Goal: Task Accomplishment & Management: Use online tool/utility

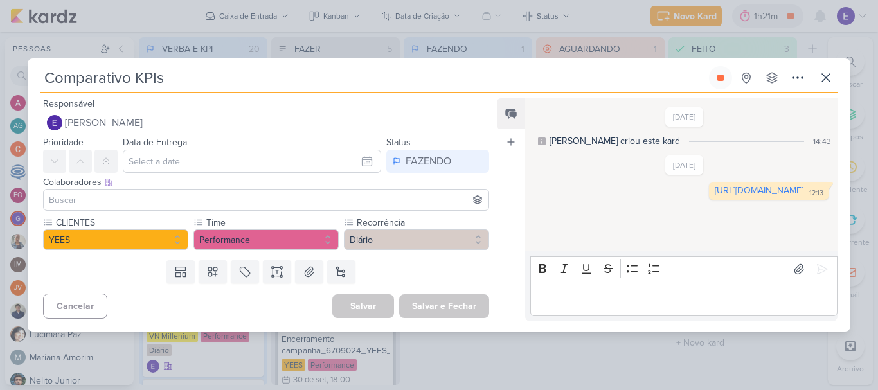
scroll to position [292, 0]
click at [714, 196] on link "[URL][DOMAIN_NAME]" at bounding box center [758, 190] width 89 height 11
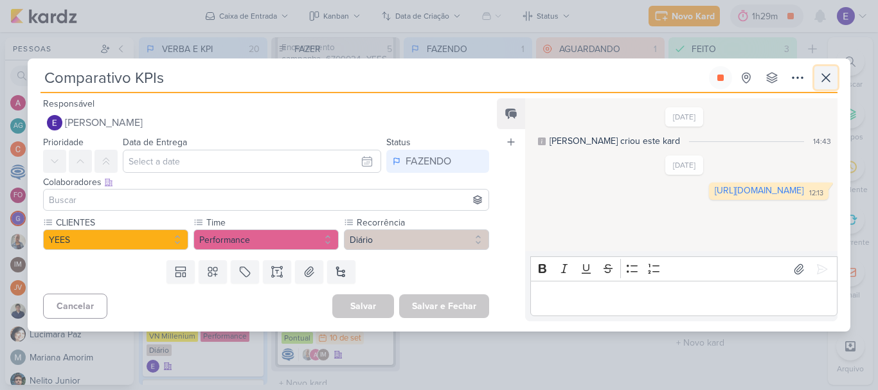
click at [821, 82] on icon at bounding box center [825, 77] width 15 height 15
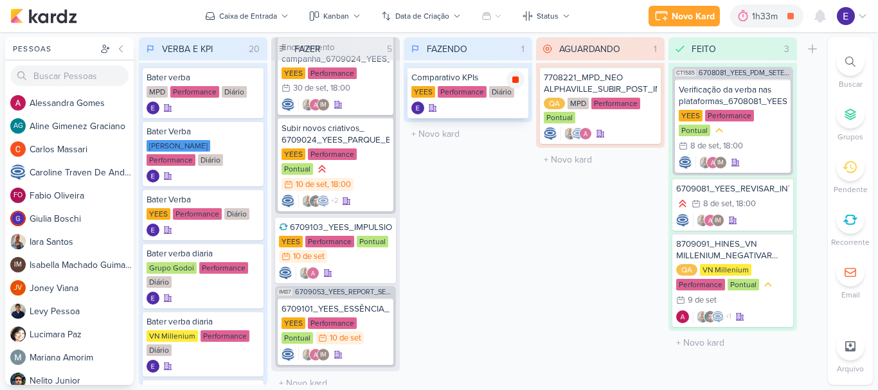
click at [513, 82] on icon at bounding box center [515, 79] width 6 height 6
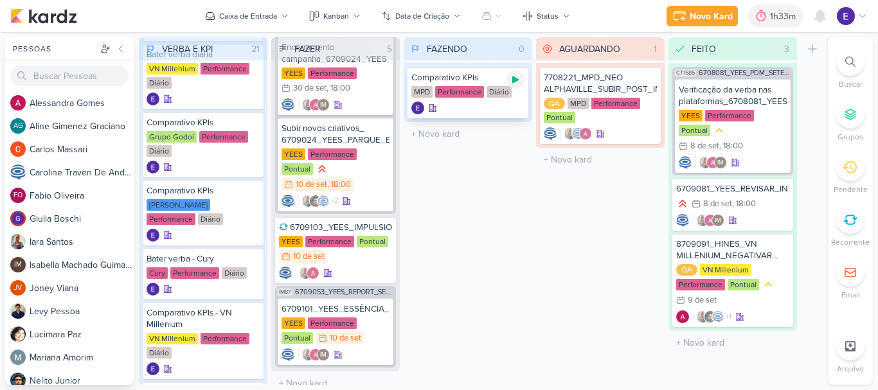
click at [513, 83] on icon at bounding box center [515, 79] width 6 height 7
click at [491, 86] on div "Diário" at bounding box center [498, 92] width 25 height 12
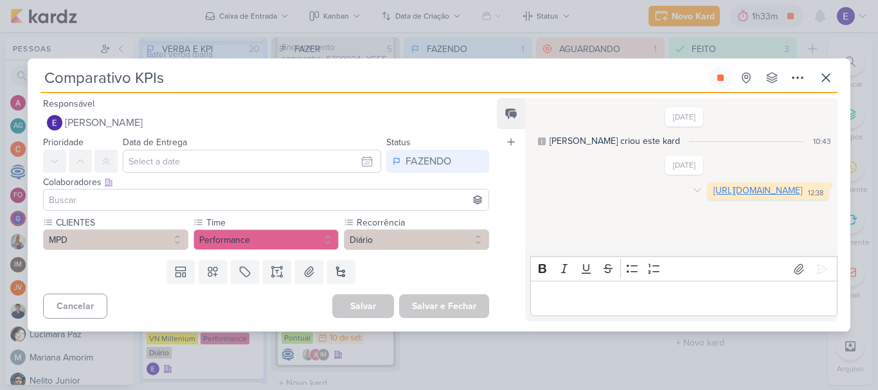
click at [713, 196] on link "[URL][DOMAIN_NAME]" at bounding box center [757, 190] width 89 height 11
click at [723, 78] on icon at bounding box center [720, 78] width 6 height 6
click at [826, 75] on icon at bounding box center [825, 77] width 15 height 15
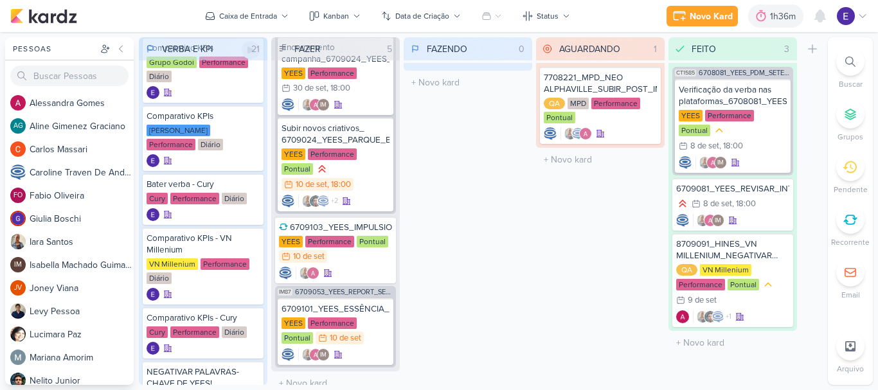
scroll to position [514, 0]
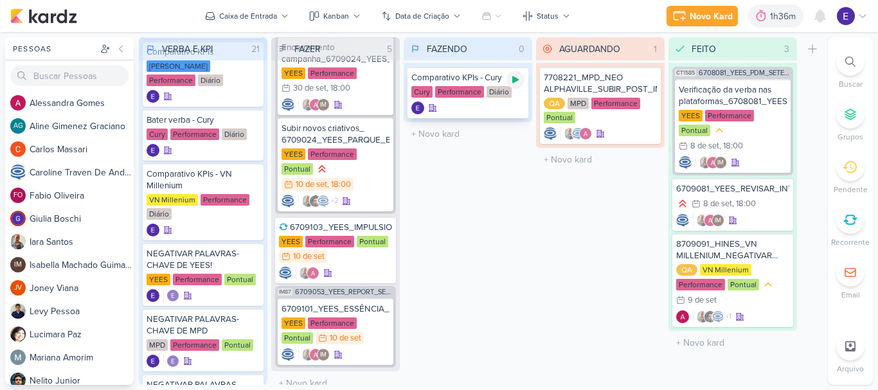
click at [513, 81] on icon at bounding box center [515, 79] width 6 height 7
click at [488, 90] on div "Diário" at bounding box center [498, 92] width 25 height 12
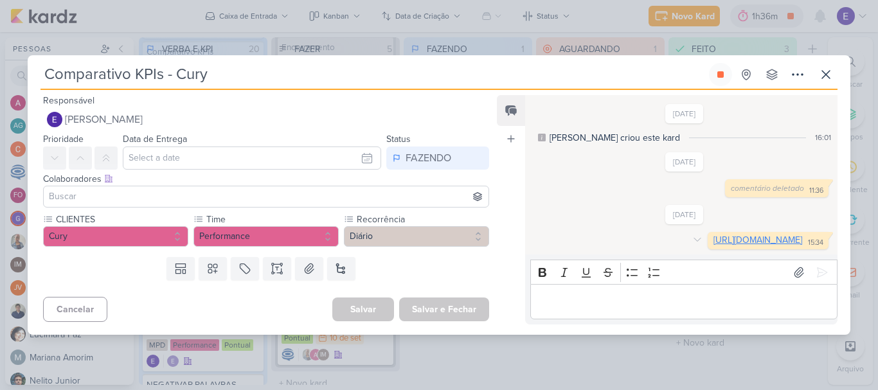
click at [713, 245] on link "[URL][DOMAIN_NAME]" at bounding box center [757, 240] width 89 height 11
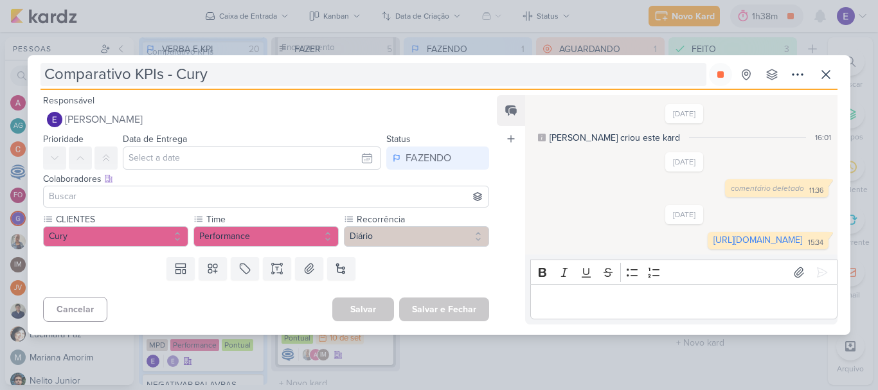
click at [701, 76] on div "Comparativo KPIs - Cury Criado por mim nenhum grupo disponível" at bounding box center [438, 76] width 797 height 27
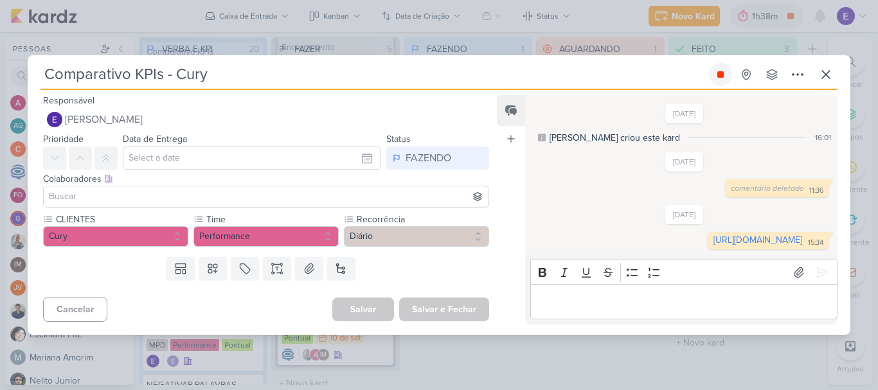
click at [712, 63] on button at bounding box center [720, 74] width 23 height 23
click at [826, 71] on icon at bounding box center [826, 75] width 8 height 8
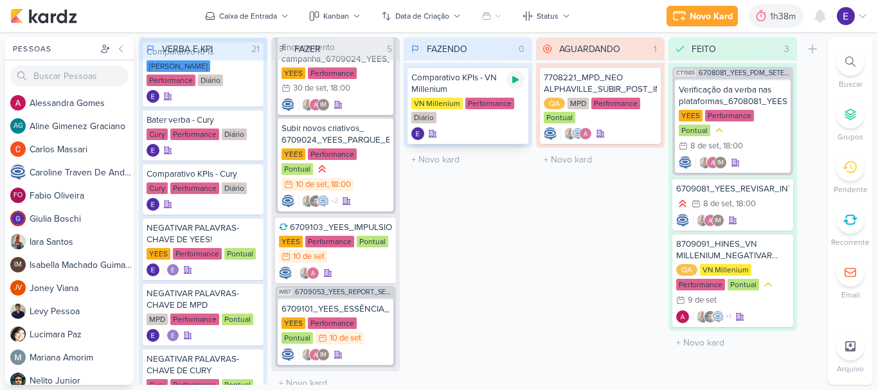
click at [514, 80] on icon at bounding box center [515, 79] width 6 height 7
click at [499, 117] on div "VN Millenium Performance Diário" at bounding box center [467, 111] width 113 height 27
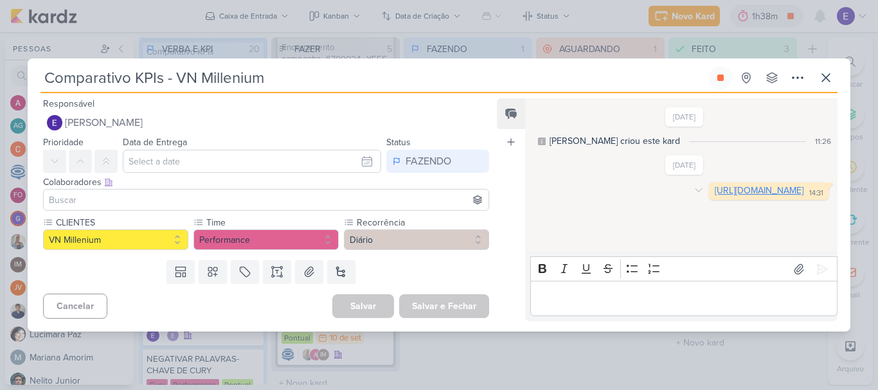
click at [714, 196] on link "[URL][DOMAIN_NAME]" at bounding box center [758, 190] width 89 height 11
click at [714, 84] on button at bounding box center [720, 77] width 23 height 23
click at [833, 83] on icon at bounding box center [825, 77] width 15 height 15
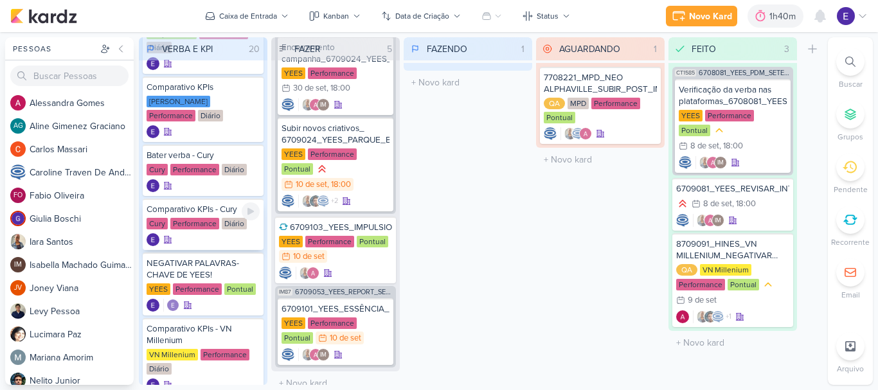
scroll to position [450, 0]
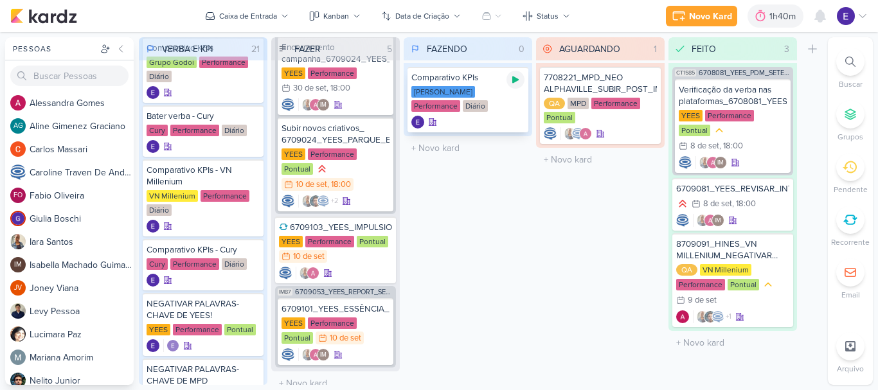
click at [511, 83] on icon at bounding box center [515, 80] width 10 height 10
click at [499, 110] on div "[PERSON_NAME] Performance Diário" at bounding box center [467, 99] width 113 height 27
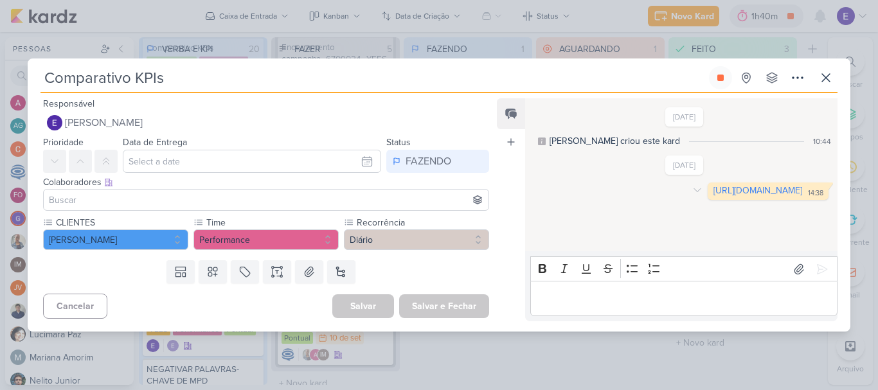
click at [710, 197] on div "[URL][DOMAIN_NAME] 14:38" at bounding box center [768, 191] width 116 height 12
click at [713, 196] on link "[URL][DOMAIN_NAME]" at bounding box center [757, 190] width 89 height 11
click at [723, 82] on icon at bounding box center [720, 78] width 10 height 10
click at [824, 81] on icon at bounding box center [825, 77] width 15 height 15
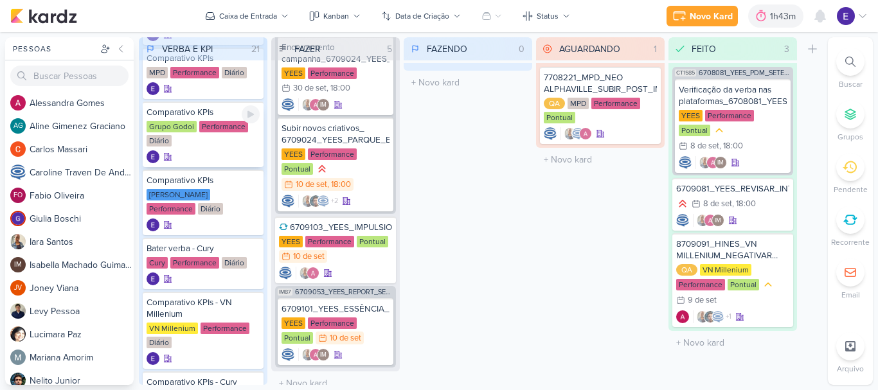
scroll to position [292, 0]
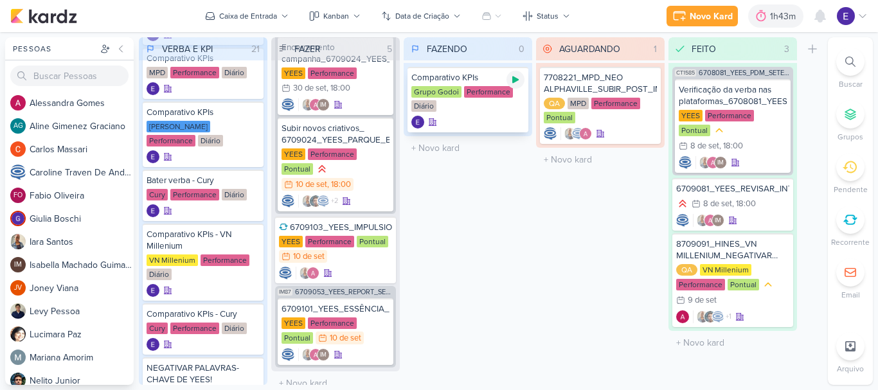
click at [514, 79] on icon at bounding box center [515, 79] width 6 height 7
click at [481, 114] on div "Comparativo KPIs Grupo Godoi Performance Diário" at bounding box center [467, 100] width 121 height 66
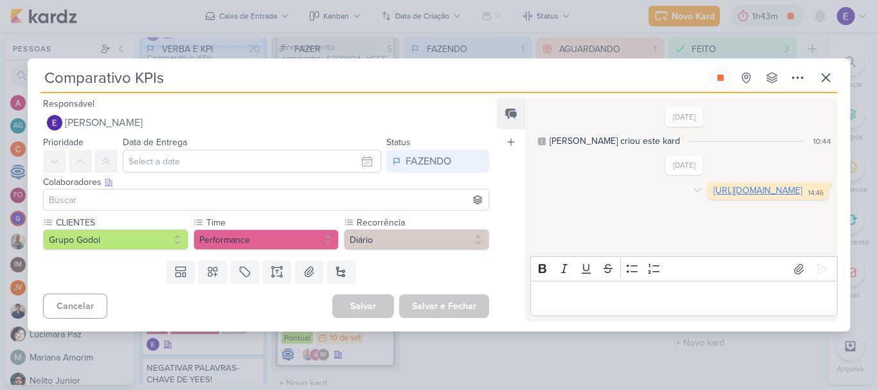
click at [713, 188] on link "[URL][DOMAIN_NAME]" at bounding box center [757, 190] width 89 height 11
click at [713, 74] on button at bounding box center [720, 77] width 23 height 23
click at [826, 77] on icon at bounding box center [826, 78] width 8 height 8
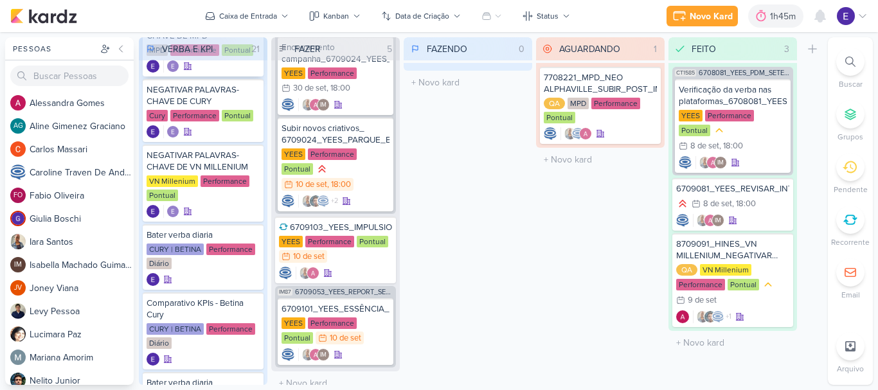
scroll to position [899, 0]
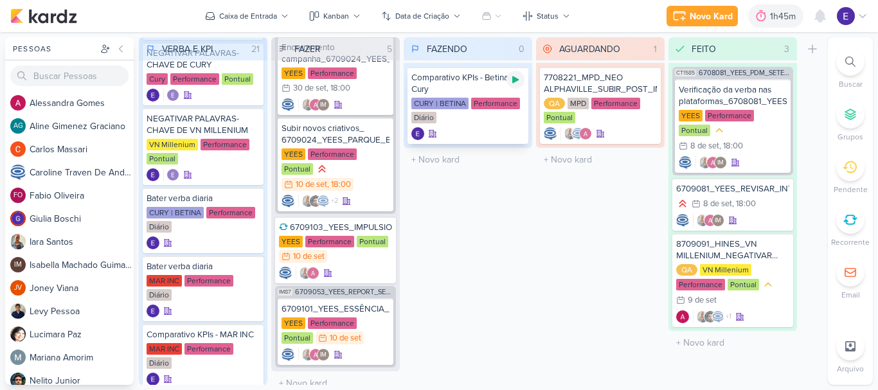
click at [518, 84] on icon at bounding box center [515, 80] width 10 height 10
click at [488, 134] on div at bounding box center [467, 133] width 113 height 13
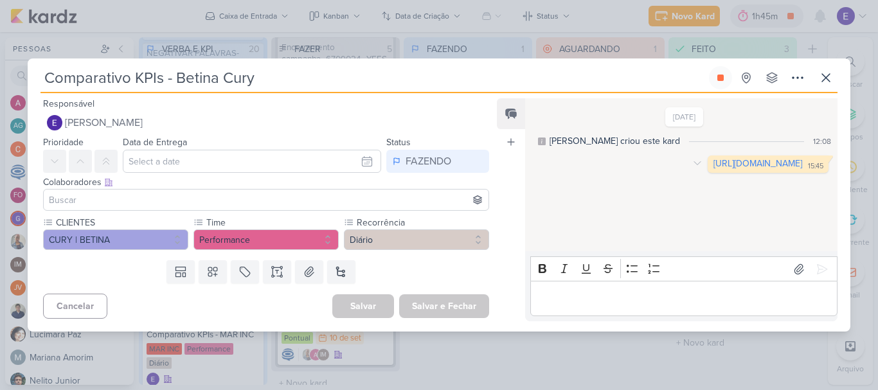
click at [710, 170] on div "[URL][DOMAIN_NAME] 15:45" at bounding box center [768, 164] width 116 height 12
click at [713, 169] on link "[URL][DOMAIN_NAME]" at bounding box center [757, 163] width 89 height 11
click at [718, 75] on icon at bounding box center [720, 78] width 10 height 10
click at [822, 75] on icon at bounding box center [826, 78] width 8 height 8
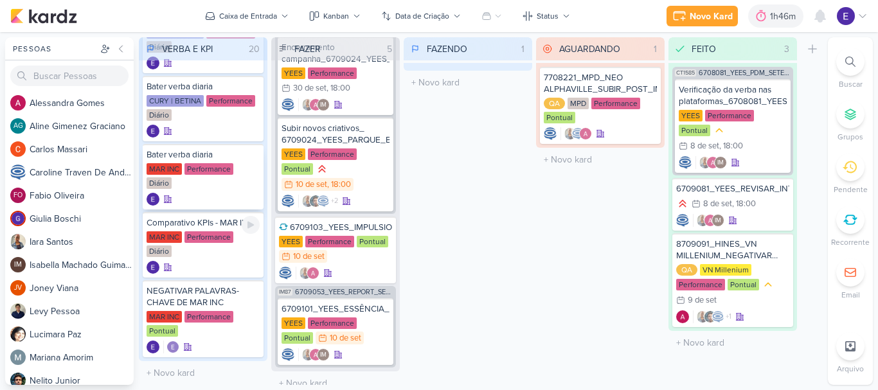
scroll to position [1016, 0]
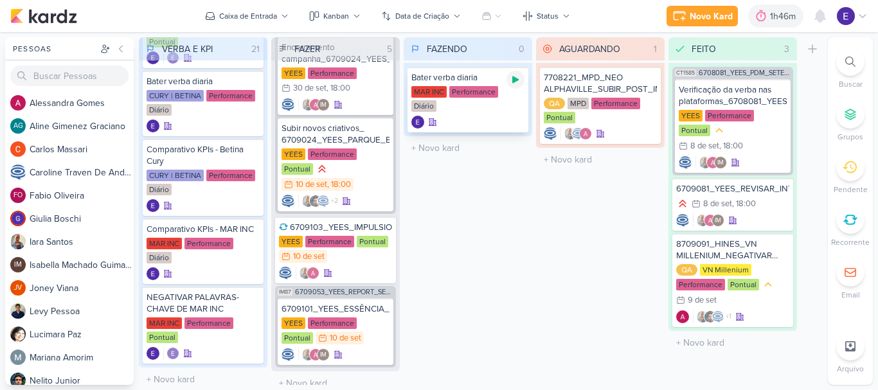
click at [522, 80] on div at bounding box center [515, 80] width 18 height 18
click at [515, 82] on icon at bounding box center [515, 79] width 6 height 6
click at [517, 87] on div at bounding box center [515, 80] width 18 height 18
click at [497, 116] on div at bounding box center [467, 122] width 113 height 13
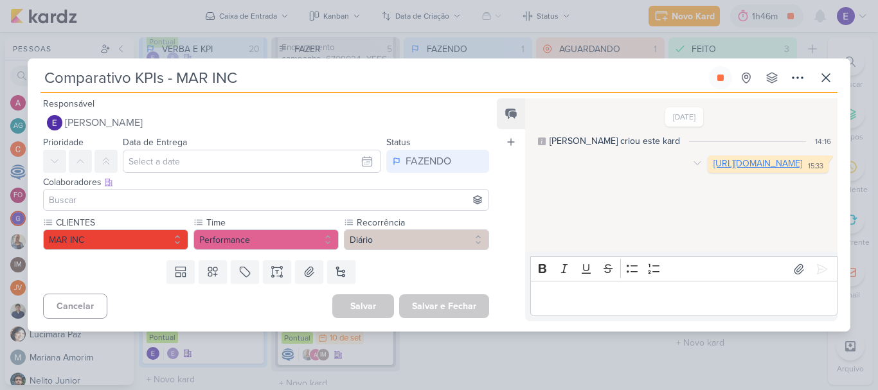
click at [713, 169] on link "[URL][DOMAIN_NAME]" at bounding box center [757, 163] width 89 height 11
click at [718, 77] on icon at bounding box center [720, 78] width 6 height 6
click at [822, 80] on icon at bounding box center [825, 77] width 15 height 15
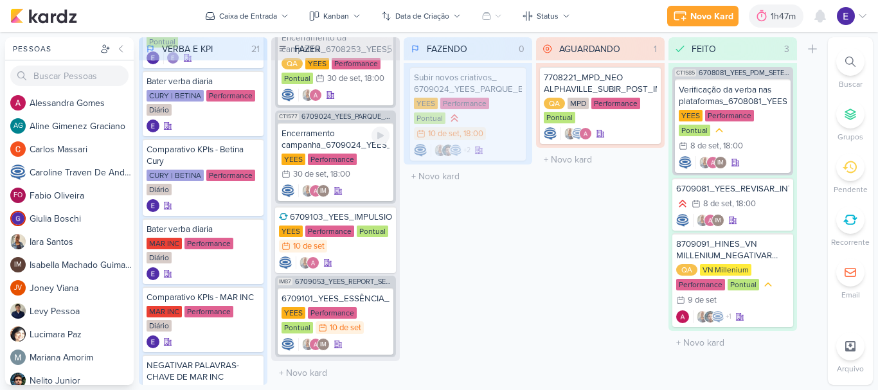
scroll to position [211, 0]
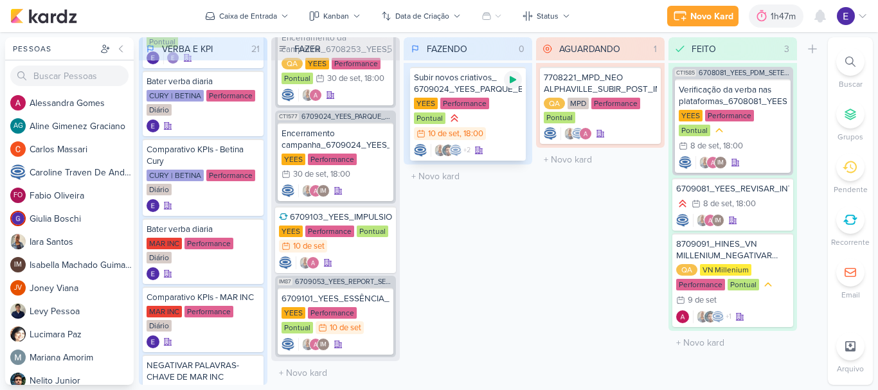
click at [517, 81] on icon at bounding box center [513, 80] width 10 height 10
click at [508, 125] on div "YEES Performance Pontual 10/9 [DATE] 18:00" at bounding box center [468, 120] width 108 height 44
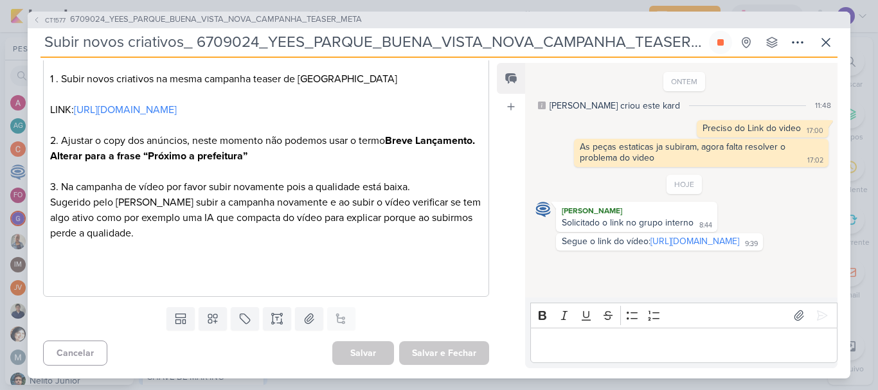
scroll to position [181, 0]
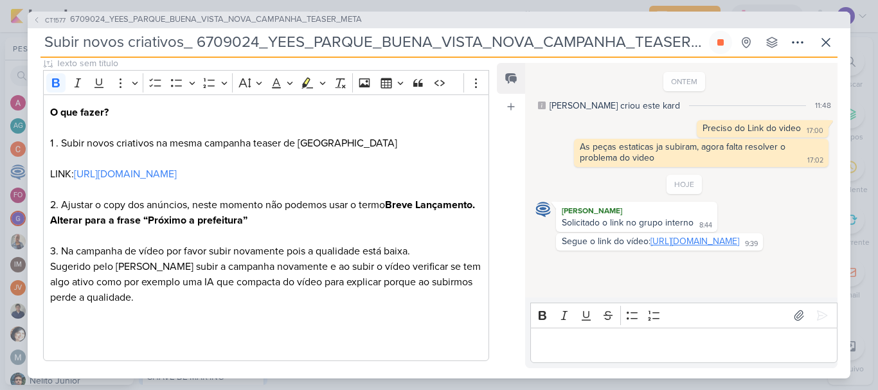
click at [650, 247] on link "[URL][DOMAIN_NAME]" at bounding box center [694, 241] width 89 height 11
click at [716, 35] on button at bounding box center [720, 42] width 23 height 23
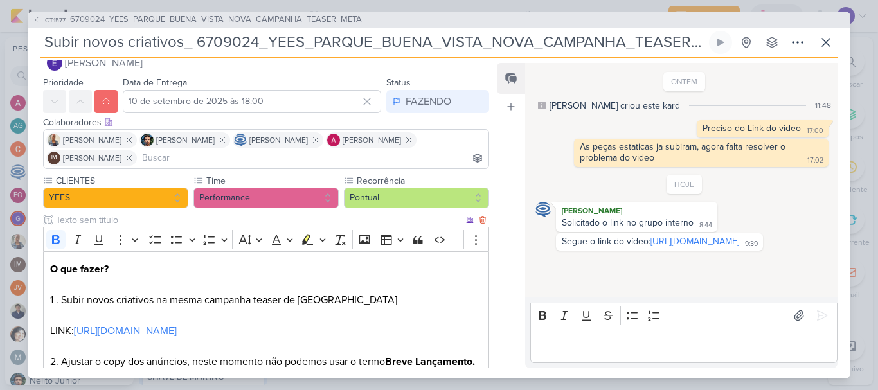
scroll to position [0, 0]
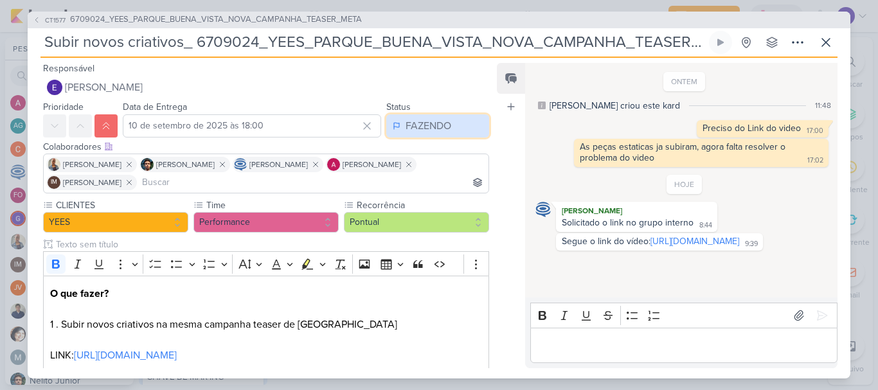
click at [441, 122] on div "FAZENDO" at bounding box center [428, 125] width 46 height 15
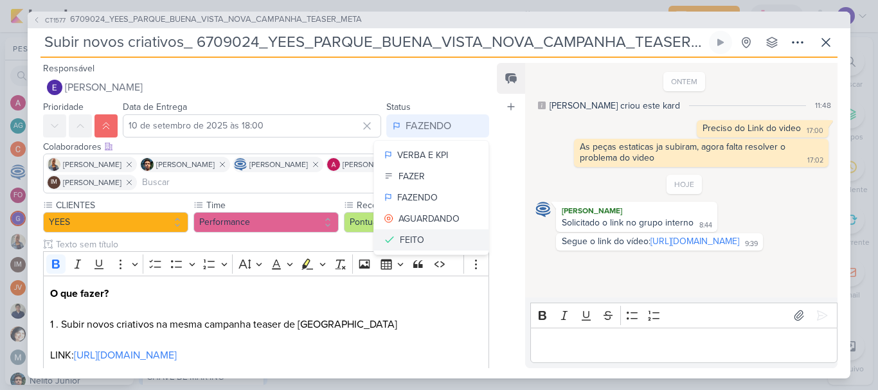
click at [419, 231] on button "FEITO" at bounding box center [431, 239] width 114 height 21
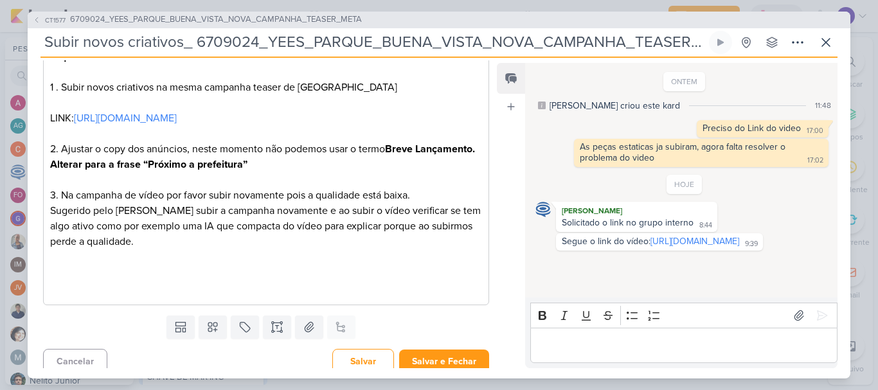
scroll to position [245, 0]
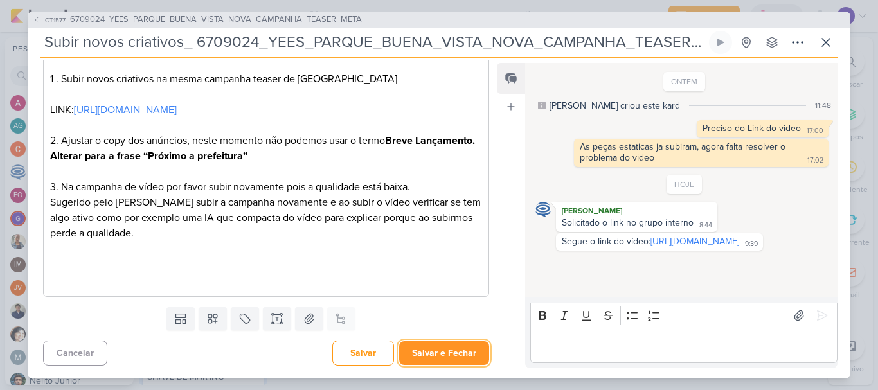
click at [438, 344] on button "Salvar e Fechar" at bounding box center [444, 353] width 90 height 24
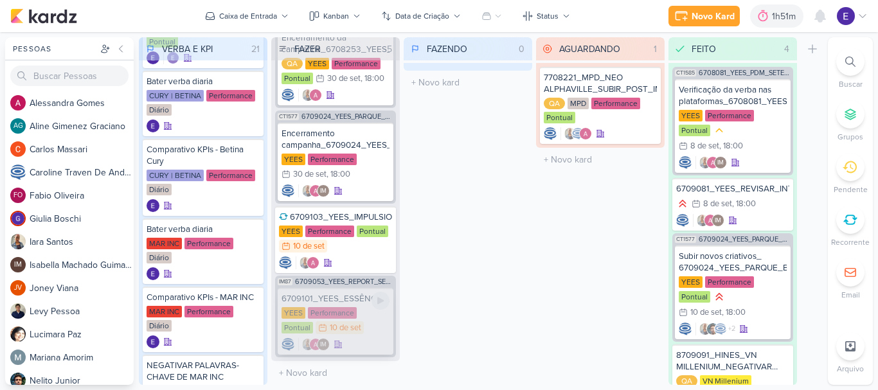
scroll to position [141, 0]
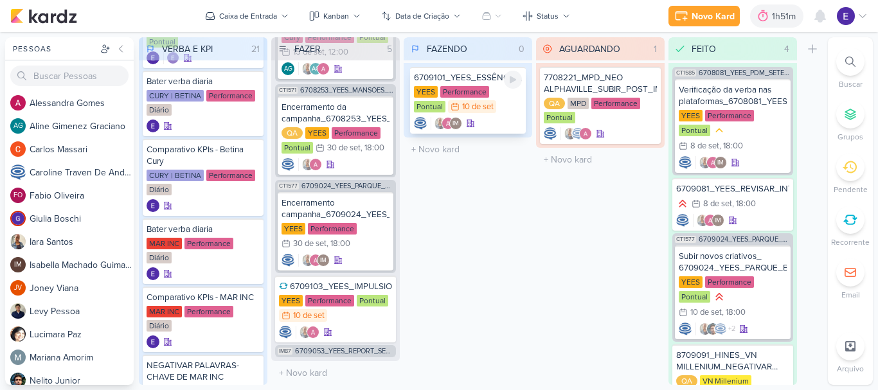
click at [489, 121] on div "IM" at bounding box center [468, 123] width 108 height 13
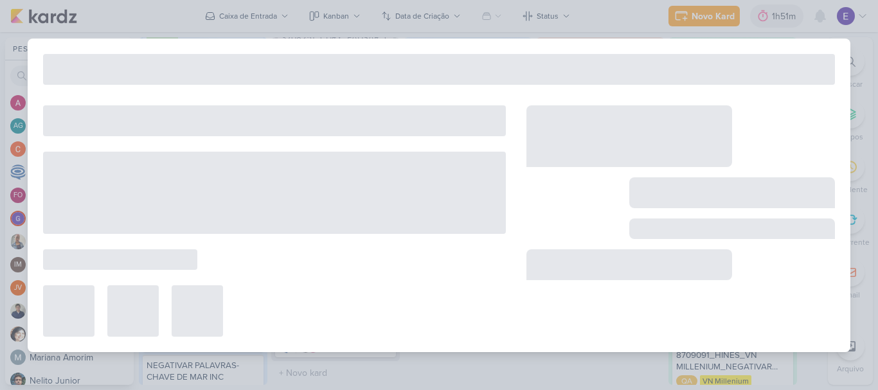
scroll to position [127, 0]
type input "6709101_YEES_ESSÊNCIA_CAMPOLIM_PAUSAR_VIDEO_NARRADO"
type input "10 de setembro de 2025 às 23:59"
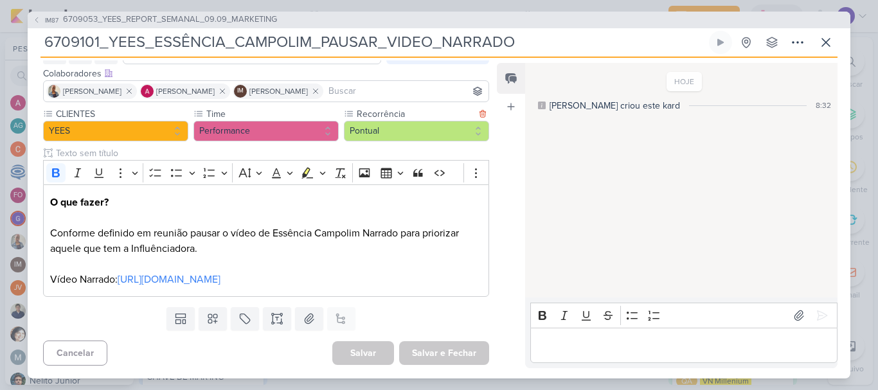
scroll to position [0, 0]
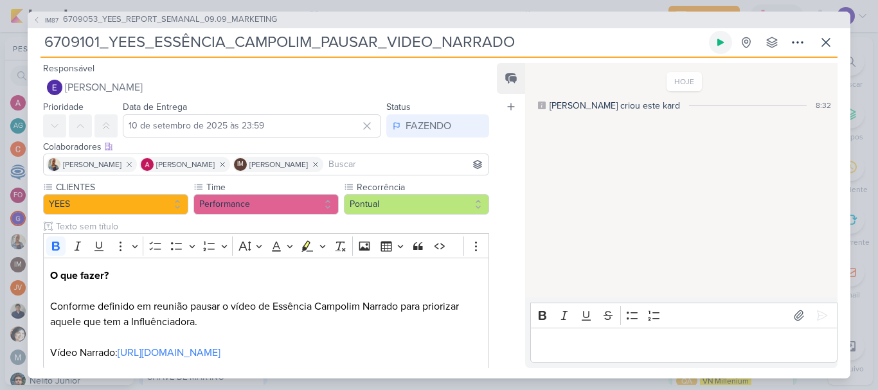
click at [715, 49] on button at bounding box center [720, 42] width 23 height 23
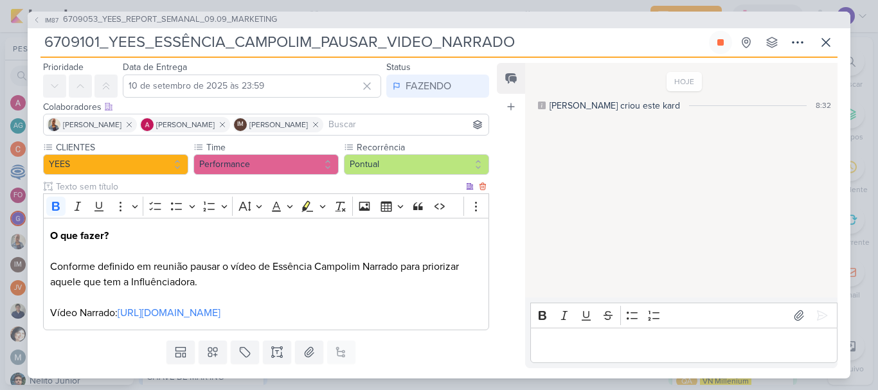
scroll to position [89, 0]
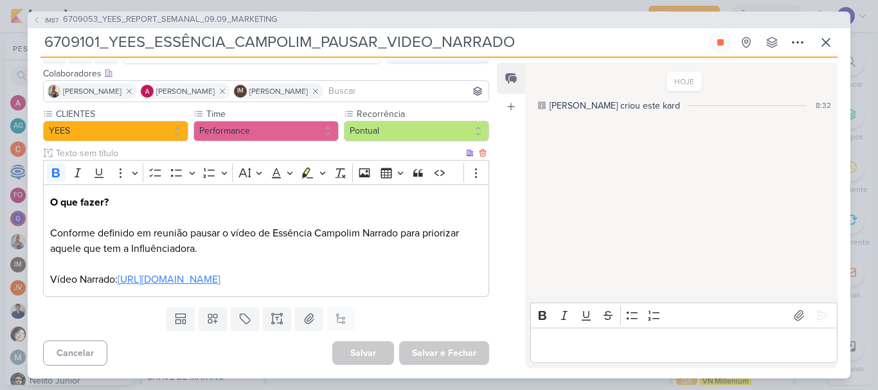
click at [220, 274] on link "[URL][DOMAIN_NAME]" at bounding box center [169, 279] width 103 height 13
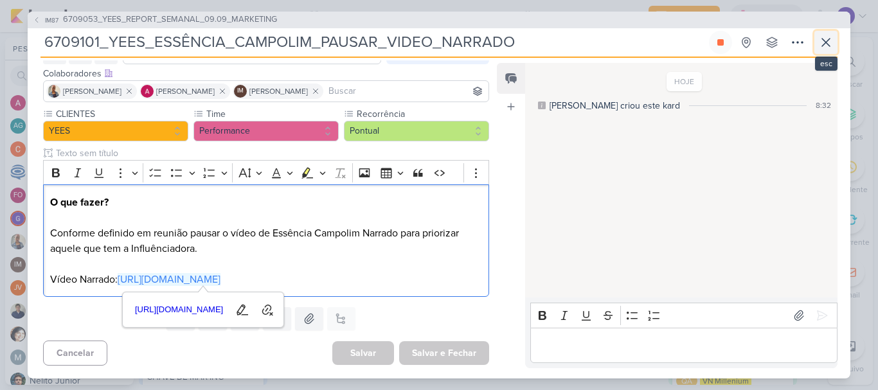
click at [826, 51] on button at bounding box center [825, 42] width 23 height 23
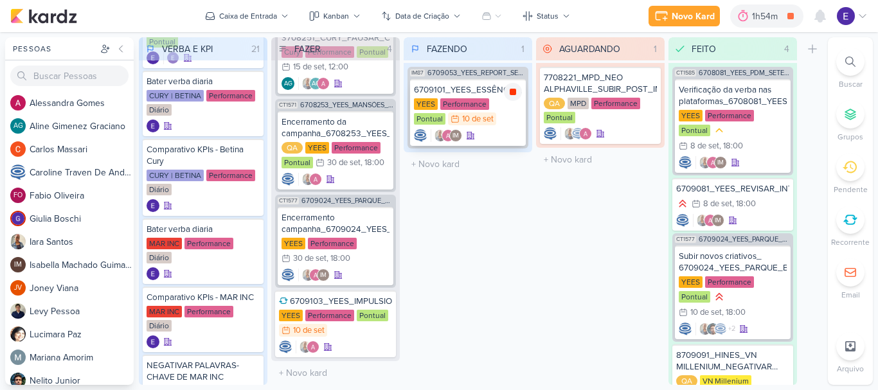
click at [512, 94] on icon at bounding box center [512, 92] width 6 height 6
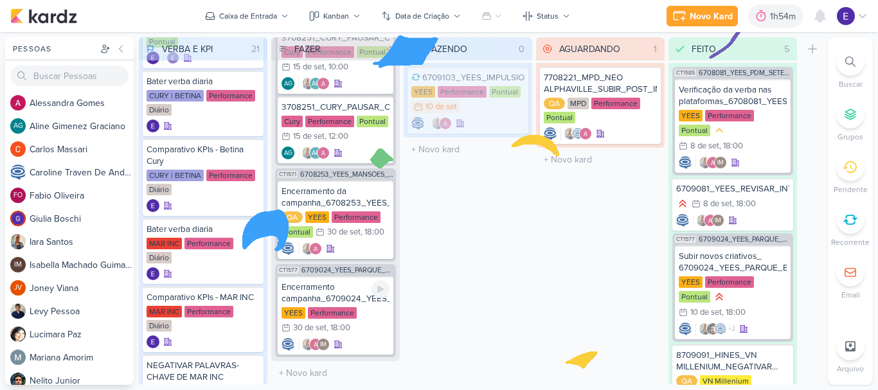
scroll to position [57, 0]
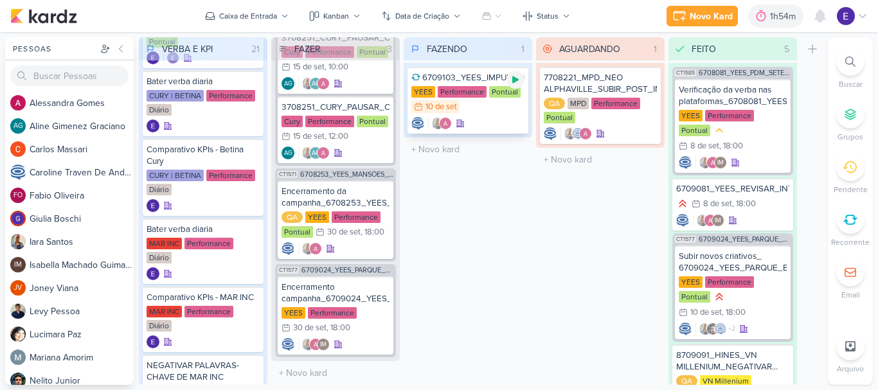
click at [516, 84] on icon at bounding box center [515, 80] width 10 height 10
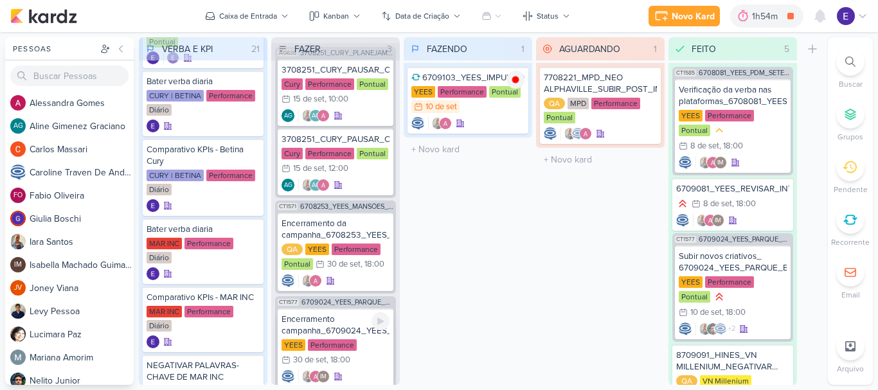
scroll to position [0, 0]
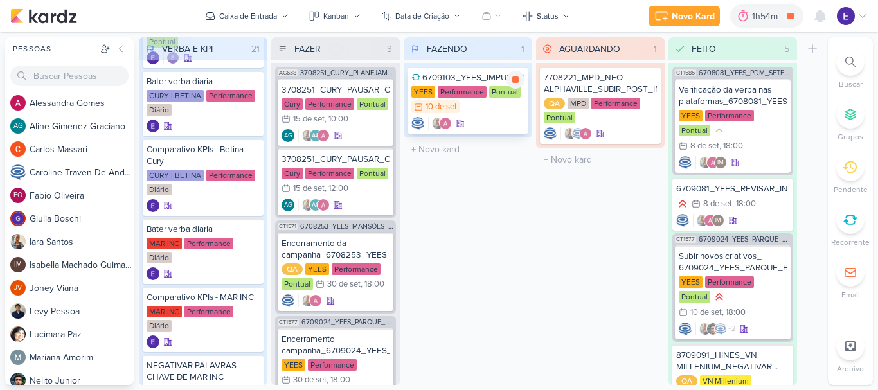
click at [474, 121] on div at bounding box center [467, 123] width 113 height 13
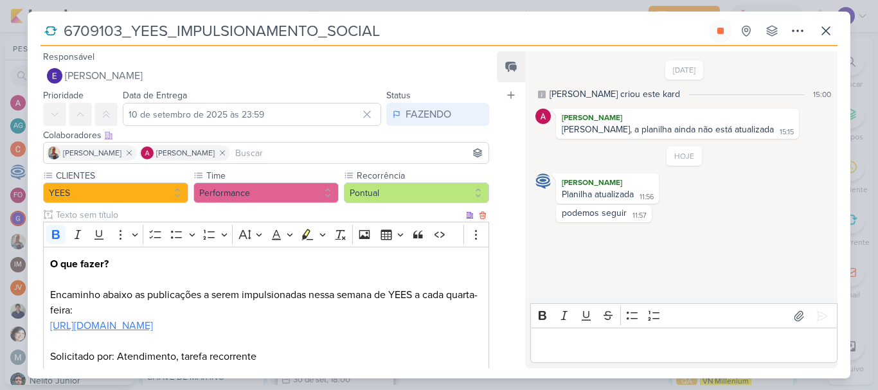
click at [153, 327] on link "[URL][DOMAIN_NAME]" at bounding box center [101, 325] width 103 height 13
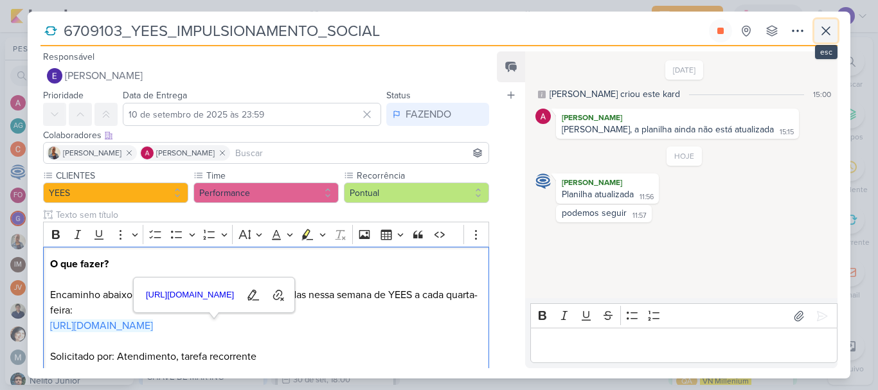
click at [830, 28] on icon at bounding box center [825, 30] width 15 height 15
